Goal: Task Accomplishment & Management: Use online tool/utility

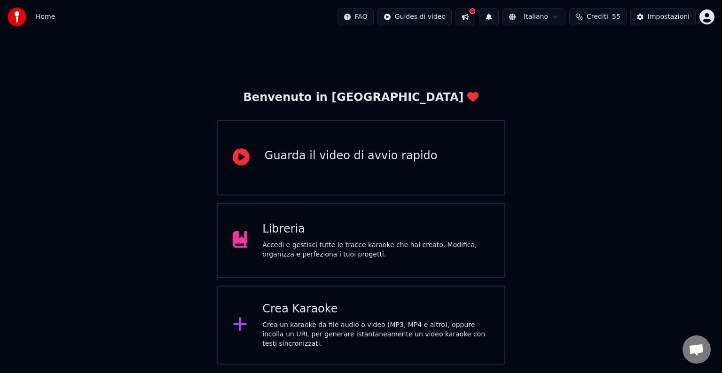
click at [357, 317] on div "Crea Karaoke" at bounding box center [375, 309] width 227 height 15
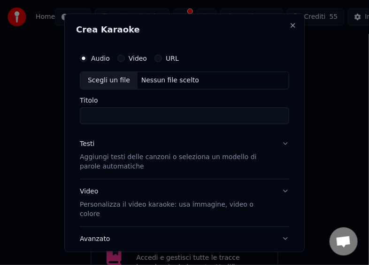
click at [97, 81] on div "Scegli un file" at bounding box center [108, 79] width 57 height 17
type input "**********"
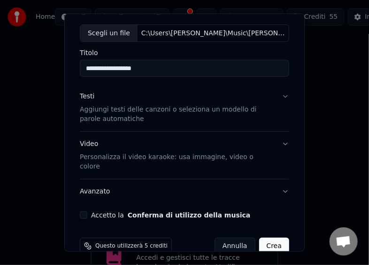
scroll to position [55, 0]
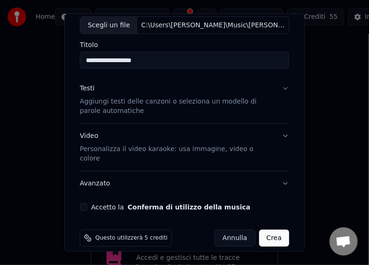
click at [83, 203] on button "Accetto la Conferma di utilizzo della musica" at bounding box center [84, 207] width 8 height 8
click at [265, 229] on button "Crea" at bounding box center [274, 237] width 30 height 17
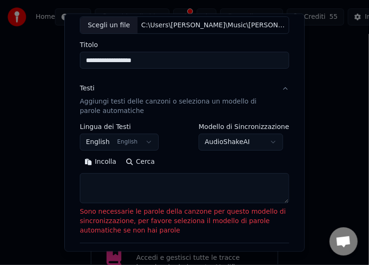
click at [101, 159] on button "Incolla" at bounding box center [100, 161] width 41 height 15
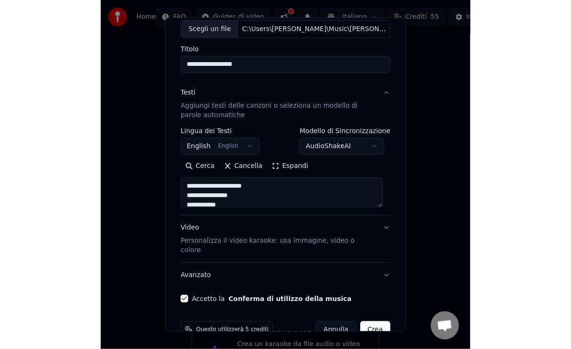
scroll to position [67, 0]
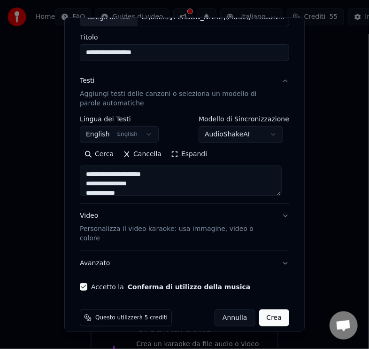
type textarea "**********"
click at [268, 309] on button "Crea" at bounding box center [274, 317] width 30 height 17
select select "**"
type textarea "**********"
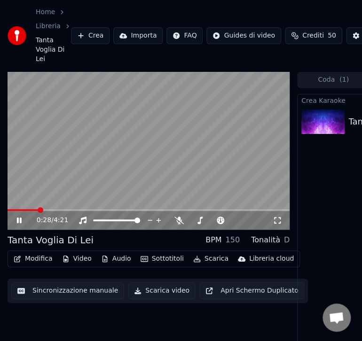
click at [154, 292] on button "Scarica video" at bounding box center [162, 290] width 68 height 17
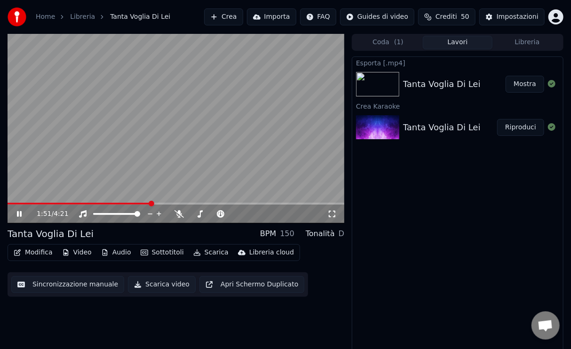
click at [164, 284] on button "Scarica video" at bounding box center [162, 284] width 68 height 17
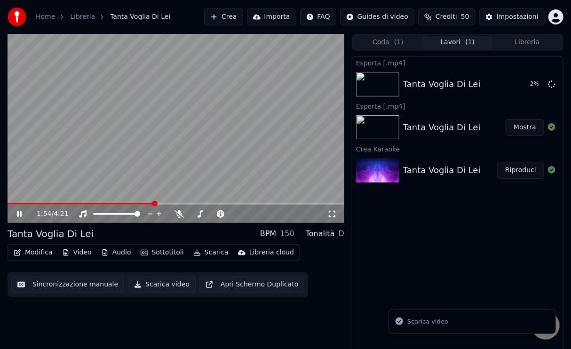
click at [447, 166] on div "Tanta Voglia Di Lei" at bounding box center [442, 170] width 78 height 13
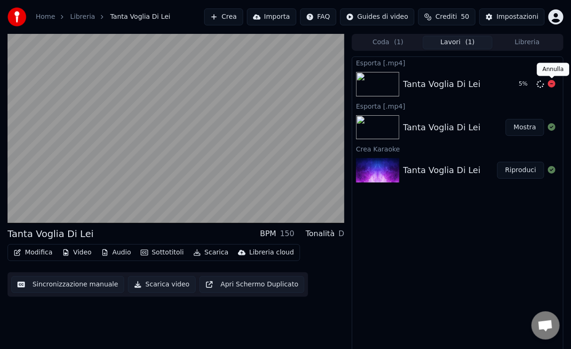
click at [552, 86] on icon at bounding box center [552, 84] width 8 height 8
click at [550, 85] on icon at bounding box center [552, 84] width 8 height 8
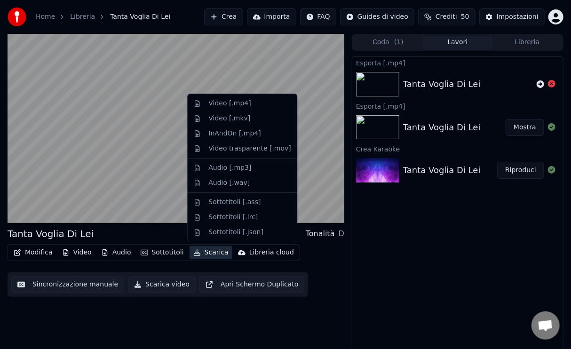
click at [208, 254] on button "Scarica" at bounding box center [210, 252] width 43 height 13
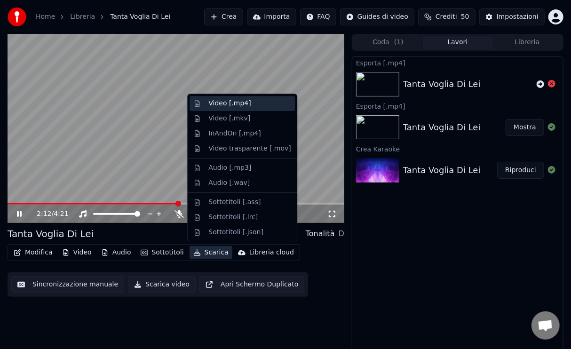
click at [227, 103] on div "Video [.mp4]" at bounding box center [229, 103] width 42 height 9
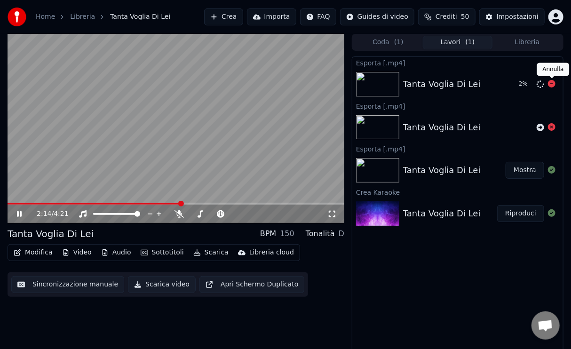
click at [552, 85] on icon at bounding box center [552, 84] width 8 height 8
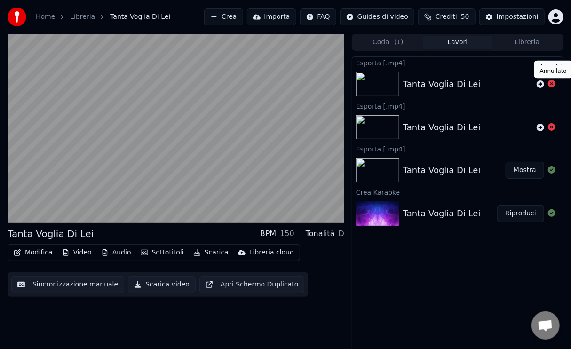
click at [552, 85] on icon at bounding box center [552, 84] width 8 height 8
click at [551, 128] on icon at bounding box center [552, 127] width 8 height 8
click at [523, 170] on button "Mostra" at bounding box center [524, 170] width 39 height 17
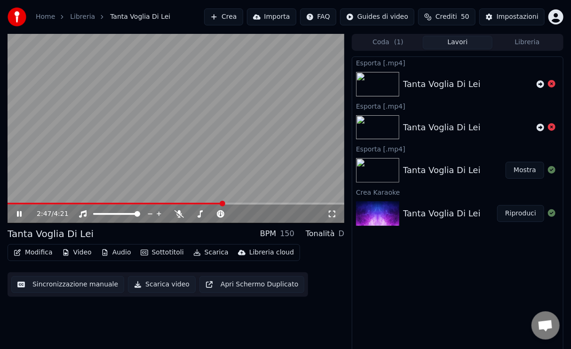
drag, startPoint x: 45, startPoint y: 56, endPoint x: 60, endPoint y: 53, distance: 15.5
click at [45, 54] on video at bounding box center [176, 128] width 337 height 189
